Goal: Complete application form

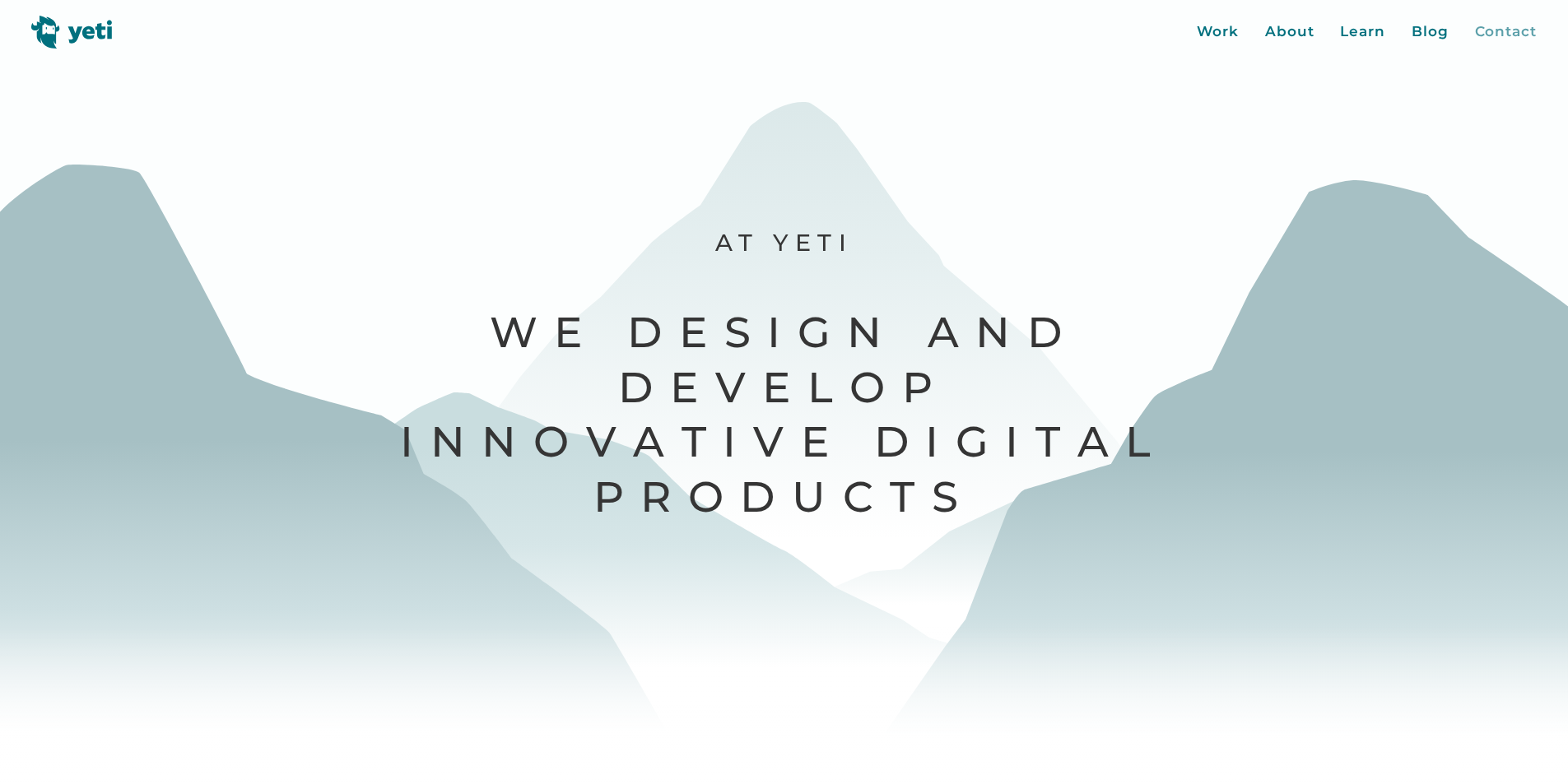
click at [1485, 29] on div "Contact" at bounding box center [1506, 31] width 62 height 21
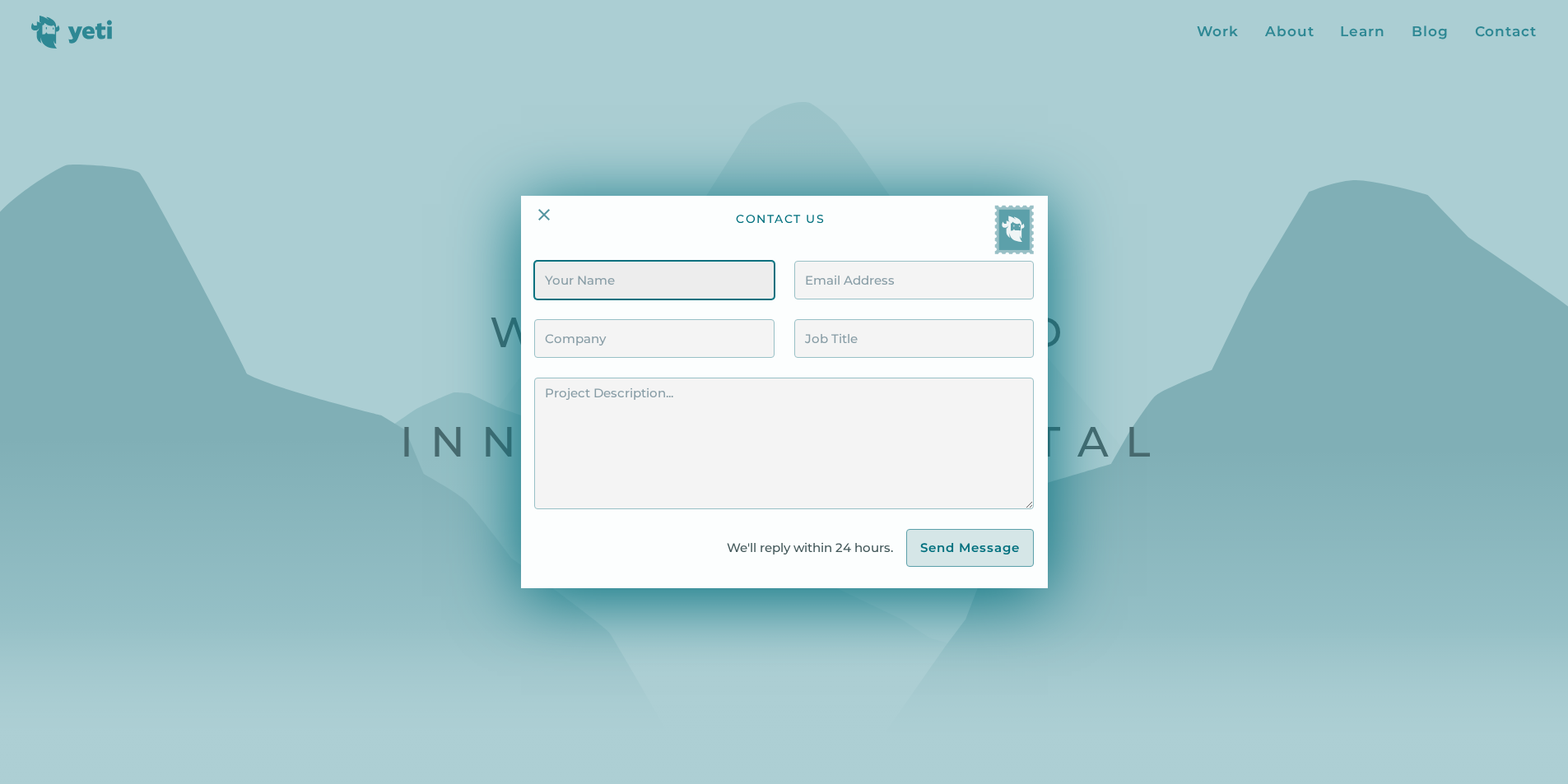
click at [694, 287] on input "Contact Form" at bounding box center [654, 280] width 240 height 38
type input "[MEDICAL_DATA][PERSON_NAME]"
type input "[MEDICAL_DATA][EMAIL_ADDRESS][DOMAIN_NAME]"
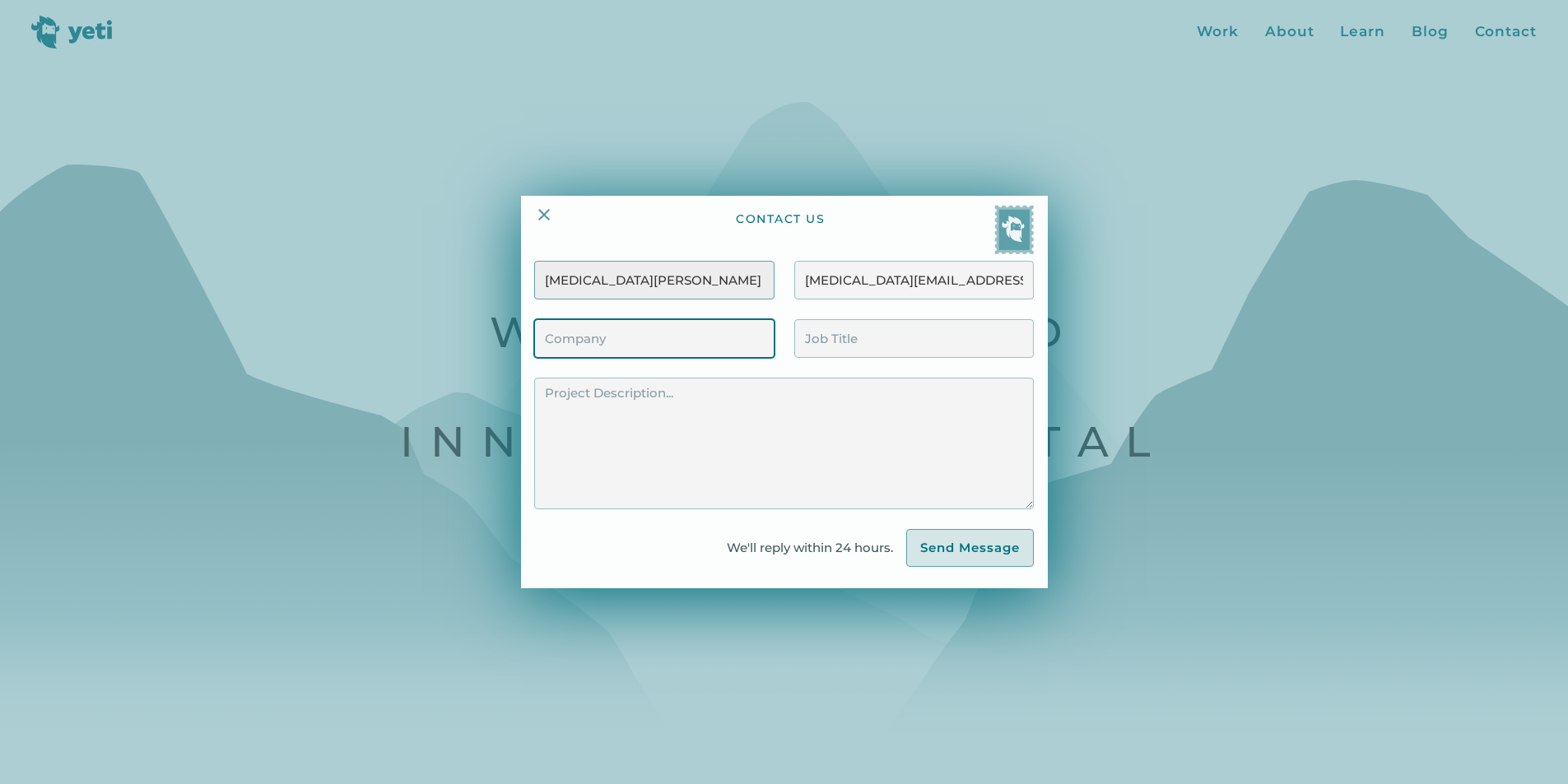
type input "Superfine Kitchen"
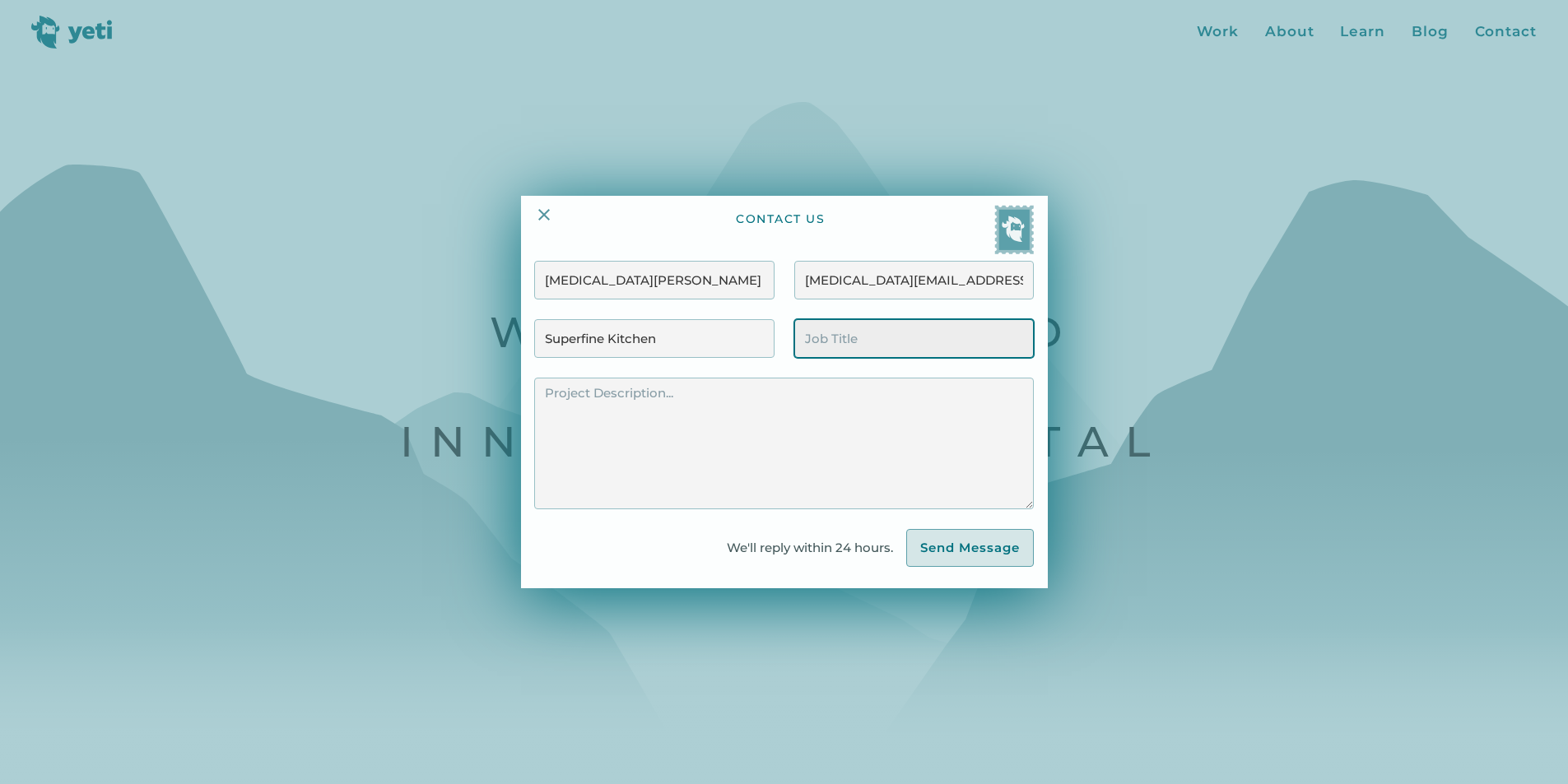
click at [877, 339] on input "Contact Form" at bounding box center [914, 338] width 240 height 38
type input "Head of Growth"
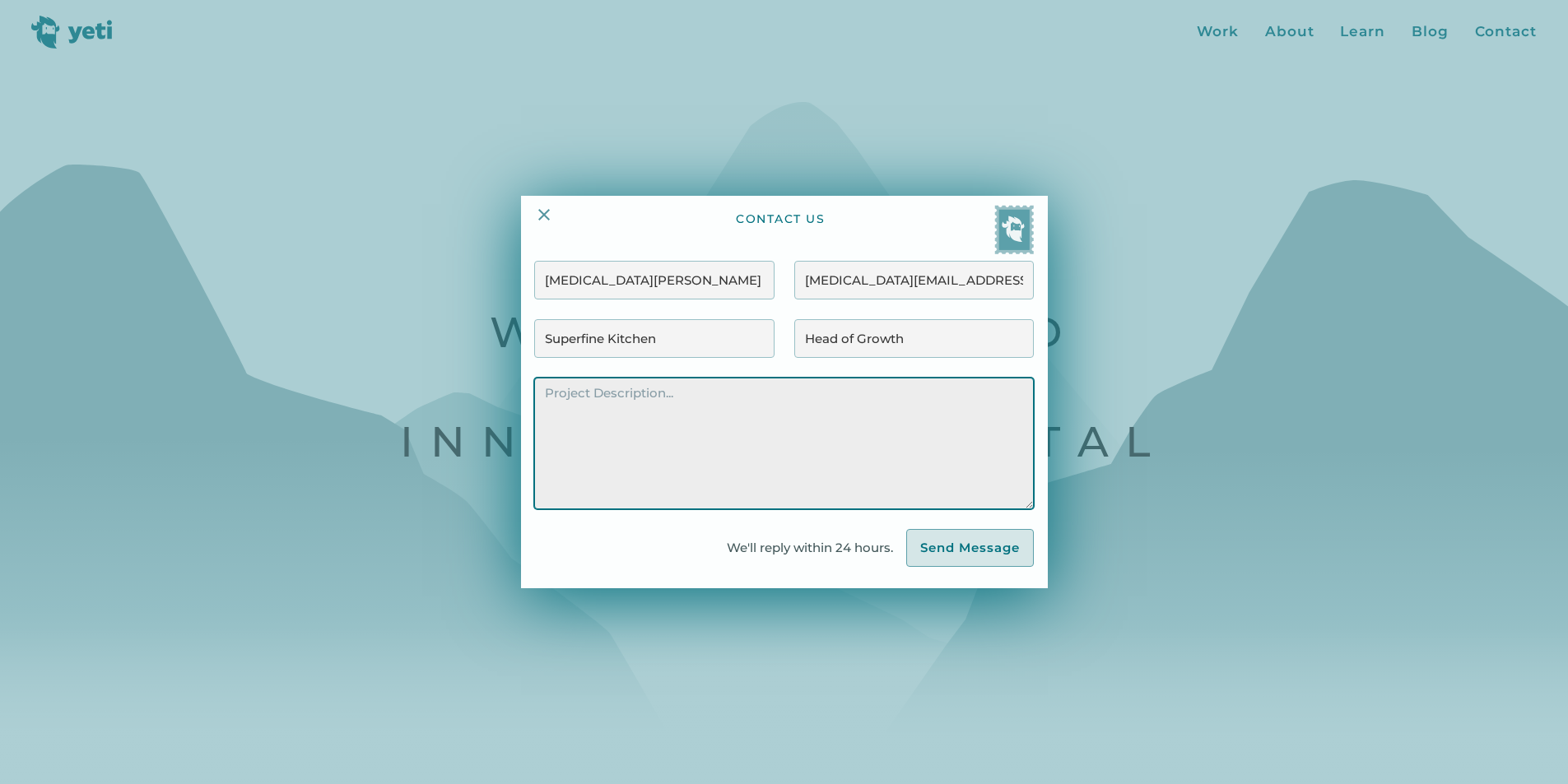
click at [846, 437] on textarea "Contact Form" at bounding box center [784, 443] width 499 height 131
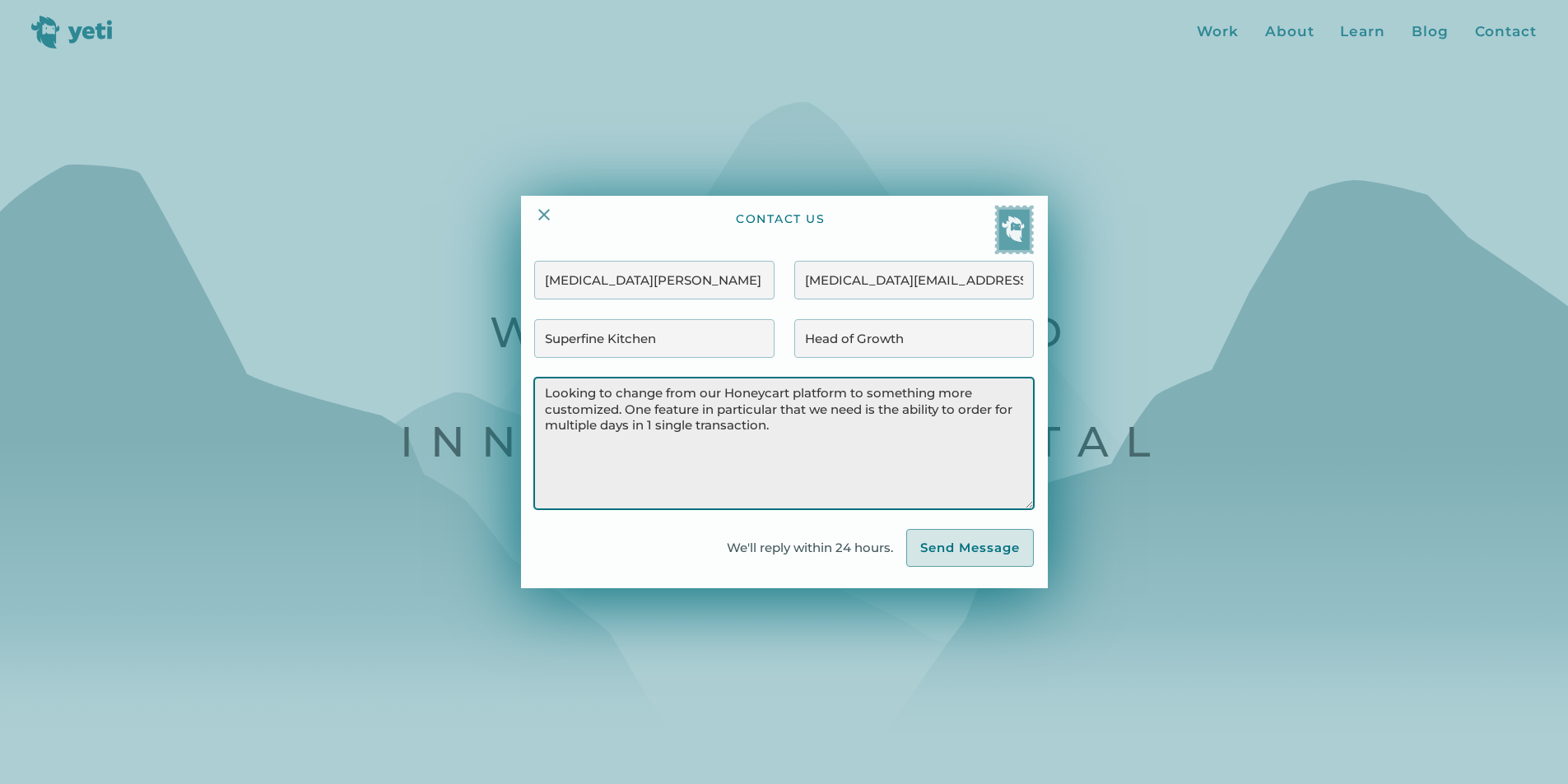
click at [747, 412] on textarea "Looking to change from our Honeycart platform to something more customized. One…" at bounding box center [784, 443] width 499 height 131
click at [634, 405] on textarea "Looking to change from our Honeycart platform to something more customized. One…" at bounding box center [784, 443] width 499 height 131
click at [779, 408] on textarea "Looking to change from our Honeycart platform to something more customized. One…" at bounding box center [784, 443] width 499 height 131
drag, startPoint x: 815, startPoint y: 407, endPoint x: 787, endPoint y: 408, distance: 28.0
click at [787, 408] on textarea "Looking to change from our Honeycart platform to something more customized. One…" at bounding box center [784, 443] width 499 height 131
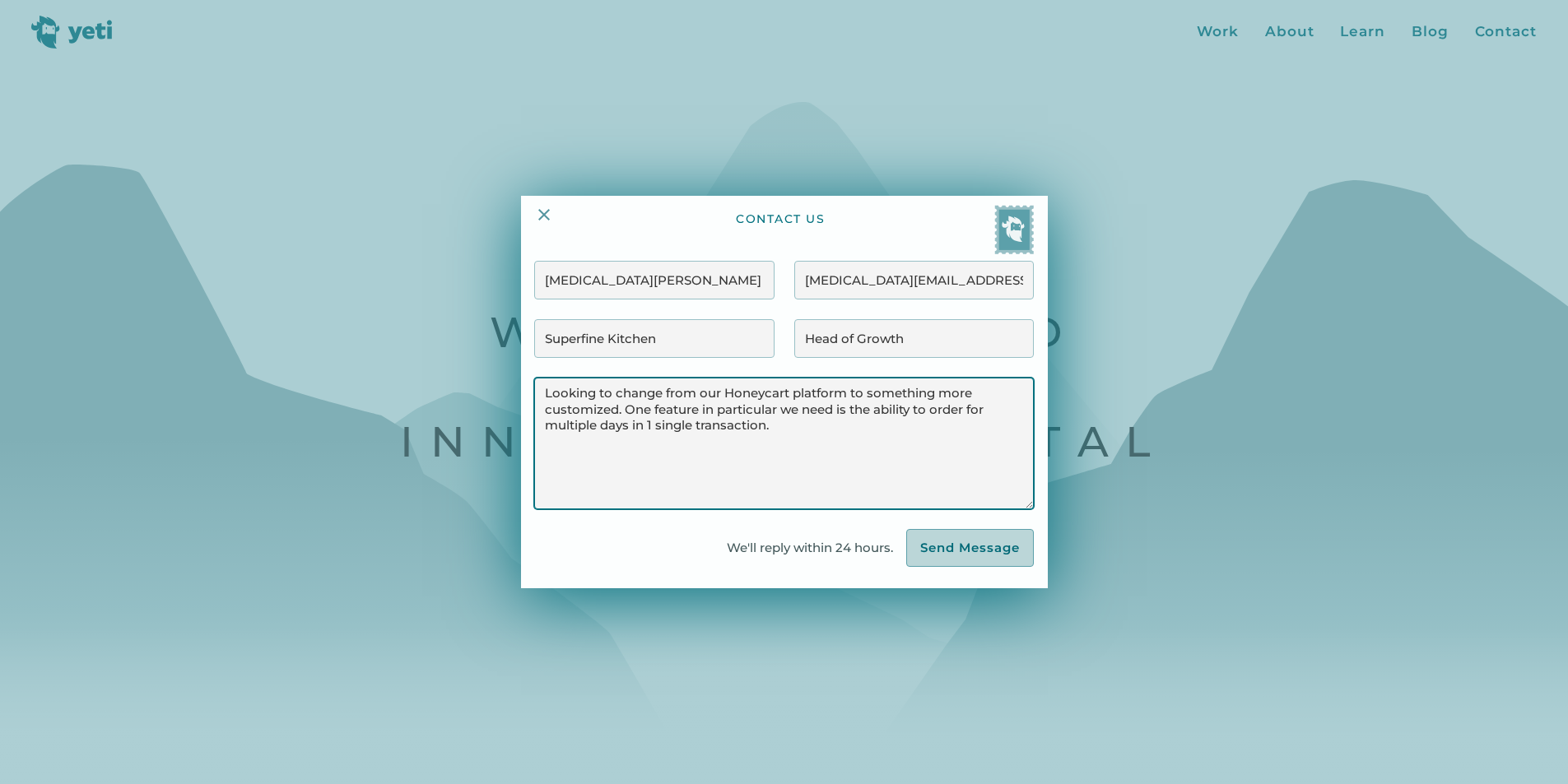
type textarea "Looking to change from our Honeycart platform to something more customized. One…"
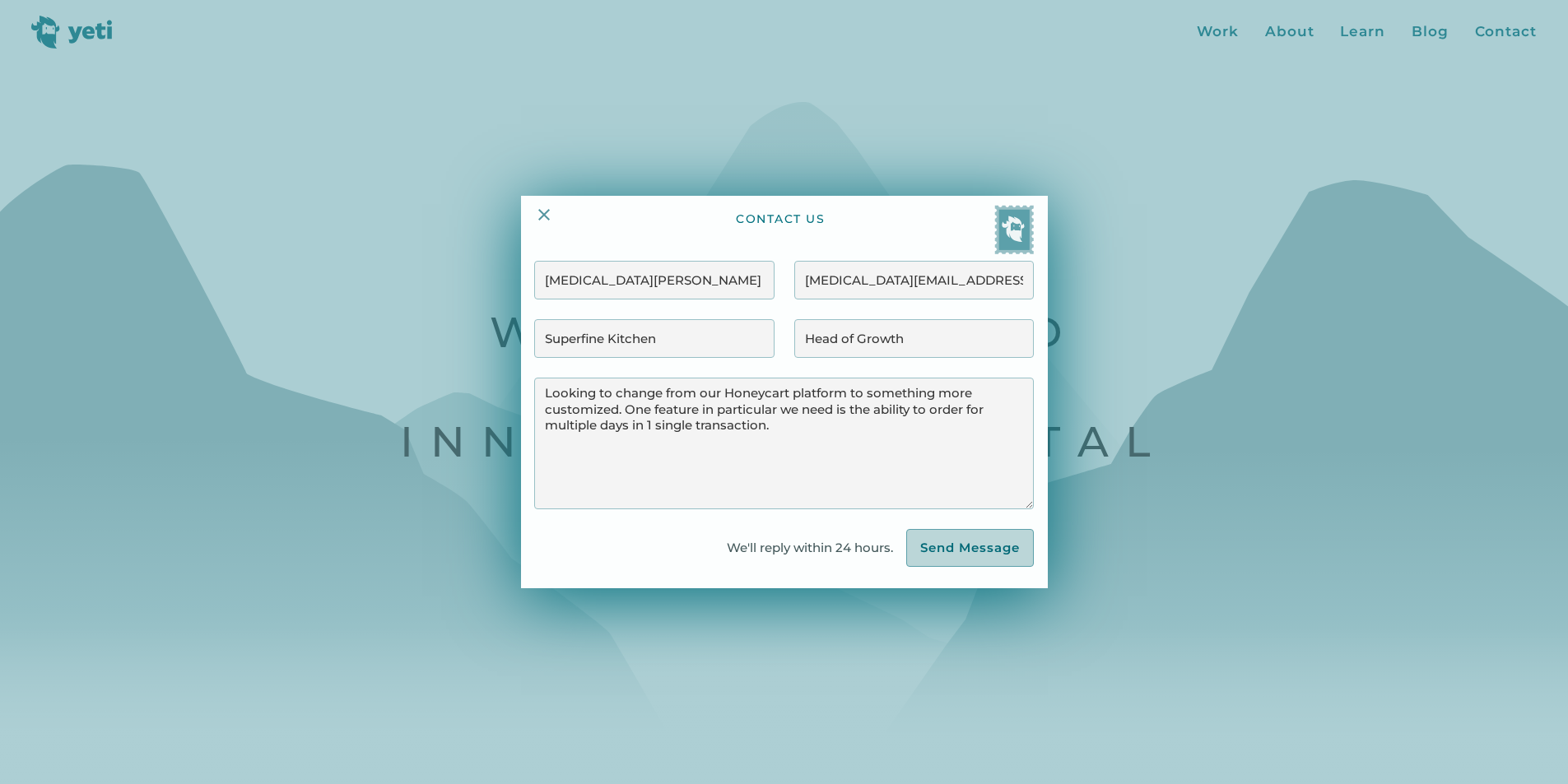
click at [989, 547] on input "Send Message" at bounding box center [970, 548] width 128 height 38
